Goal: Transaction & Acquisition: Purchase product/service

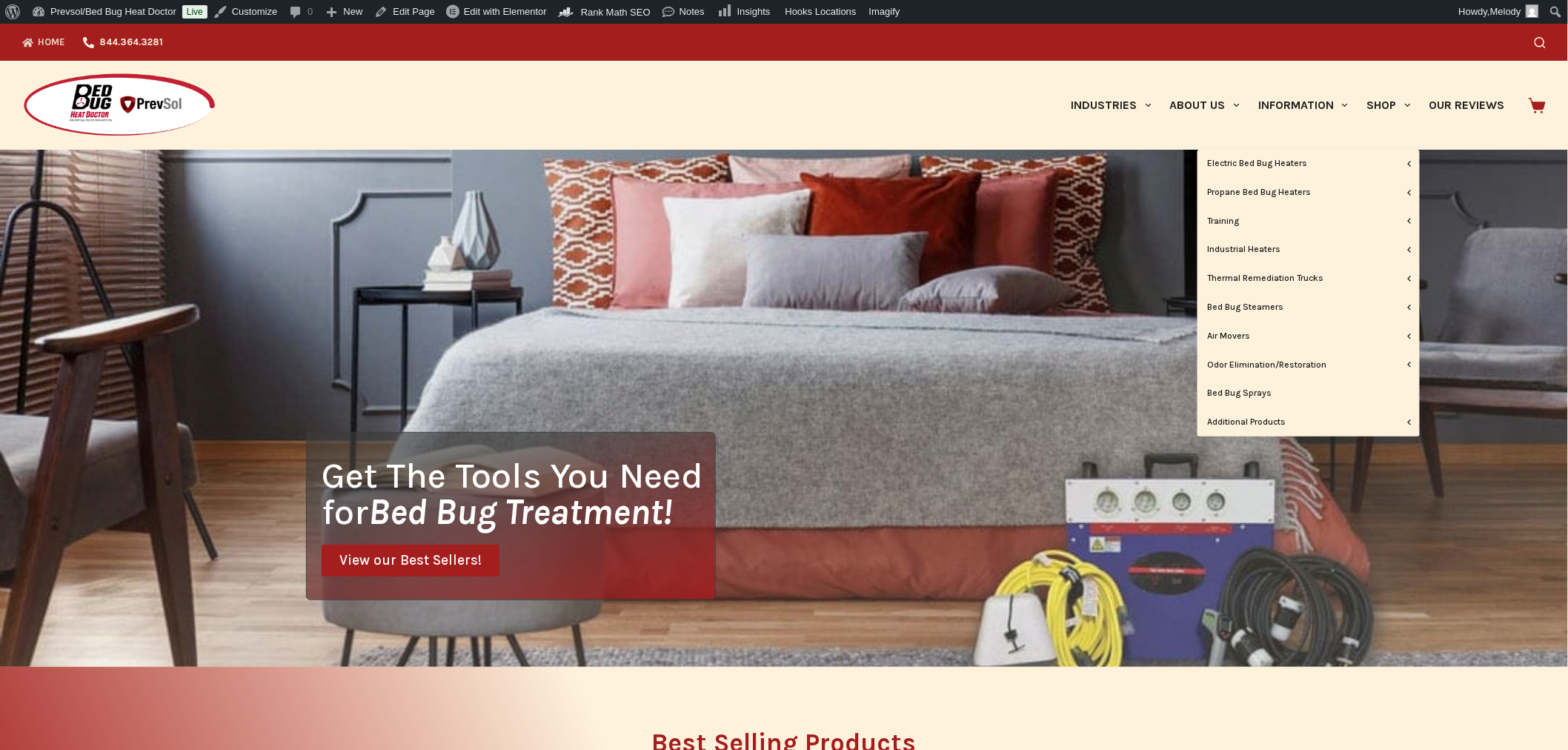
click at [1270, 393] on link "Bed Bug Sprays" at bounding box center [1308, 393] width 222 height 28
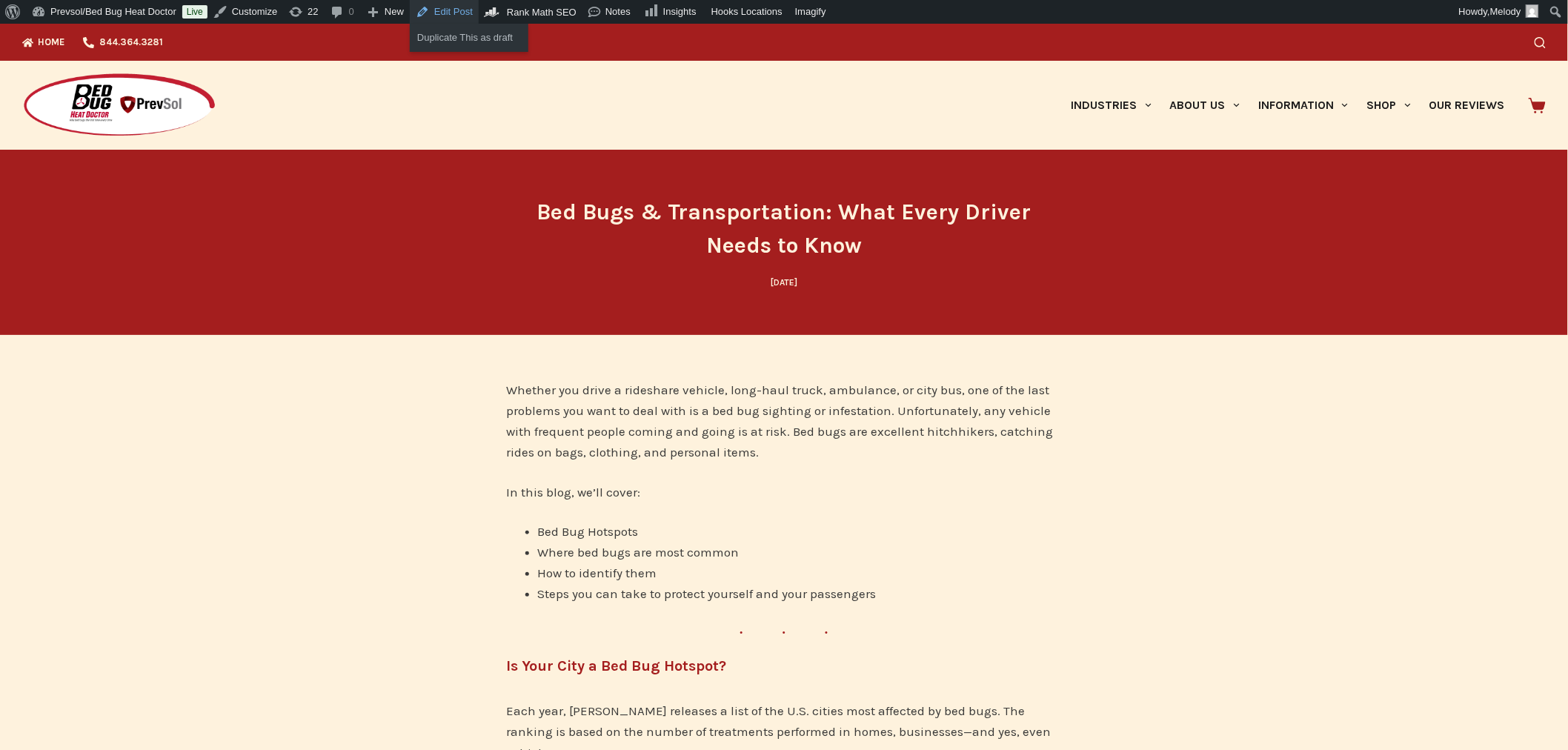
click at [445, 6] on link "Edit Post" at bounding box center [444, 11] width 69 height 24
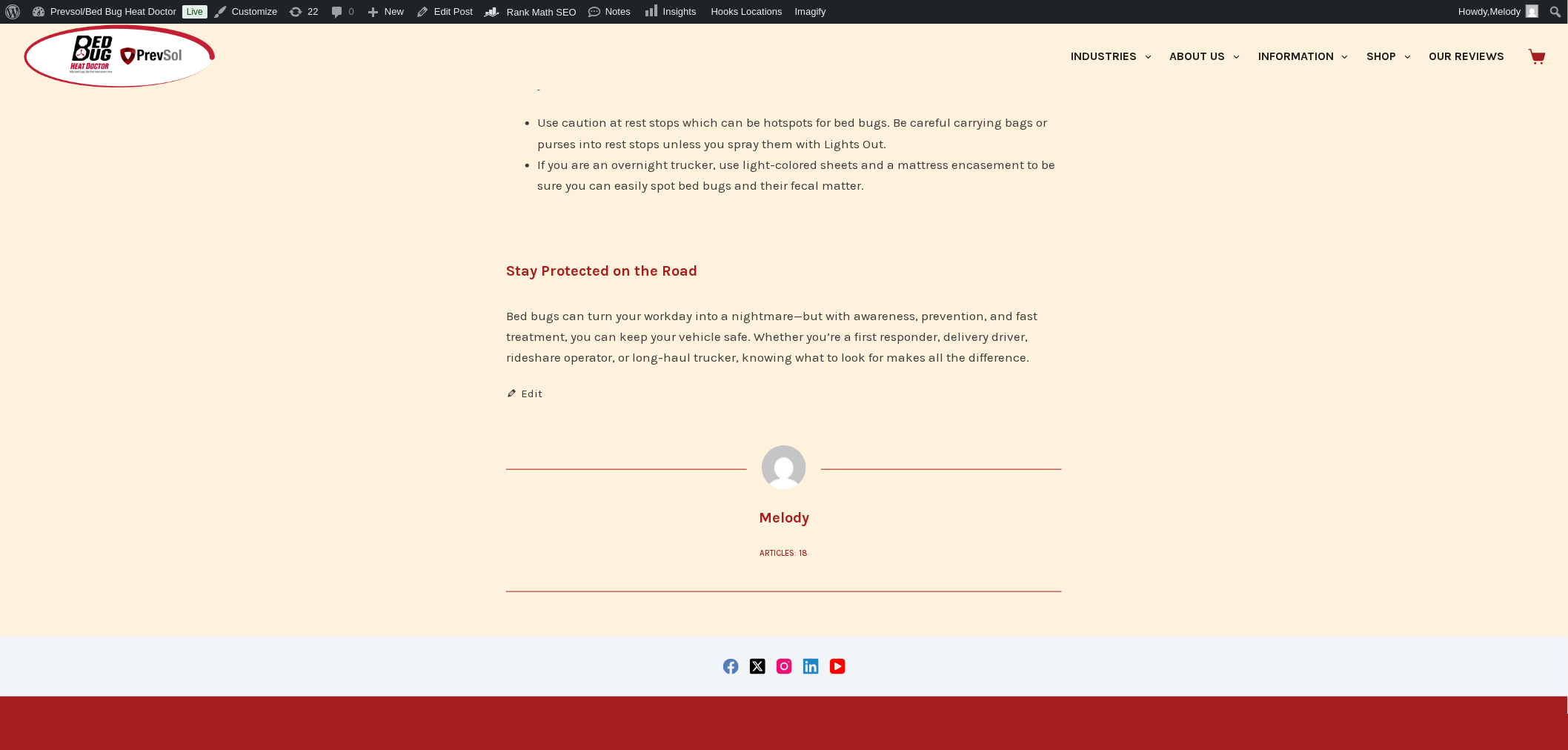
scroll to position [2676, 0]
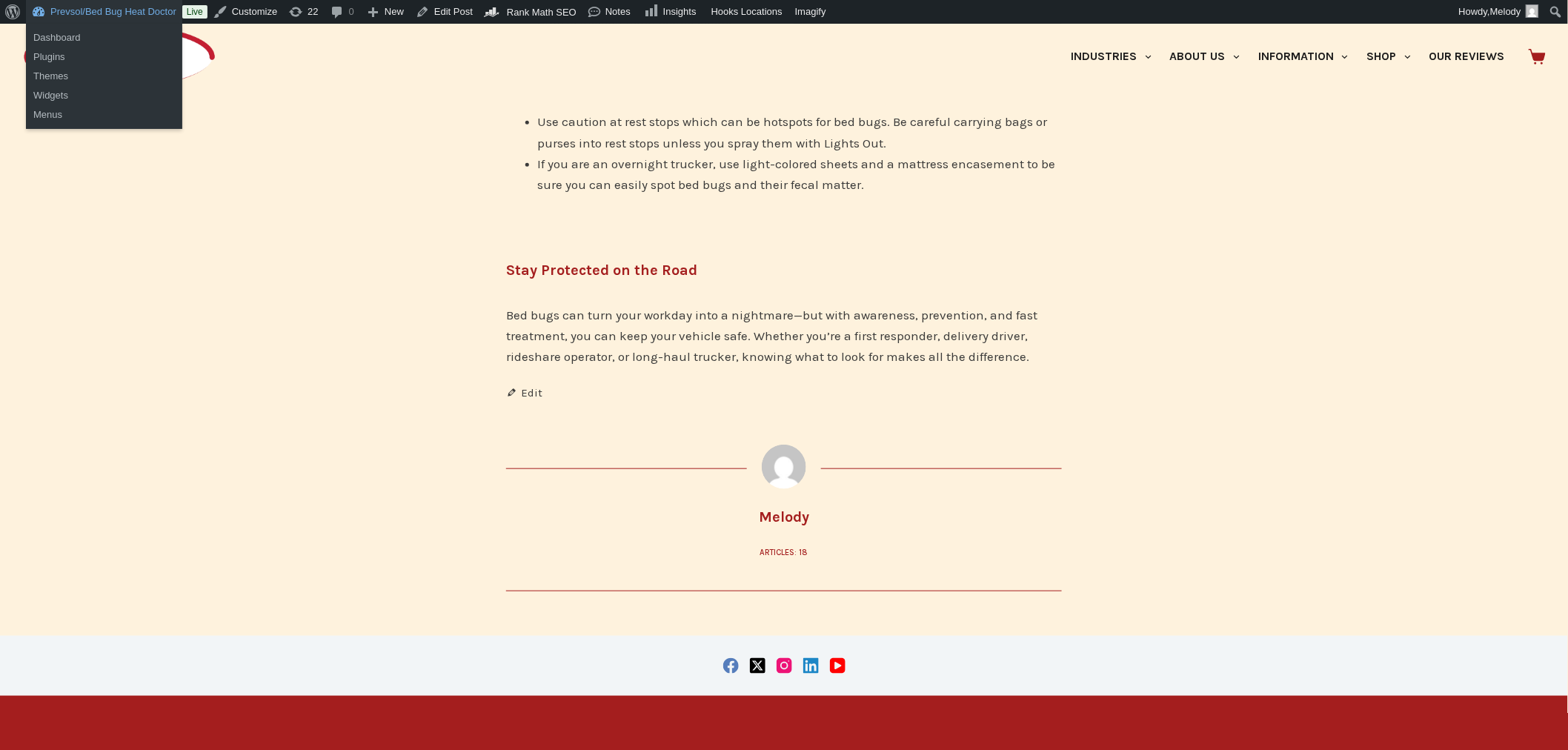
click at [116, 17] on link "Prevsol/Bed Bug Heat Doctor" at bounding box center [104, 11] width 157 height 24
